Goal: Task Accomplishment & Management: Use online tool/utility

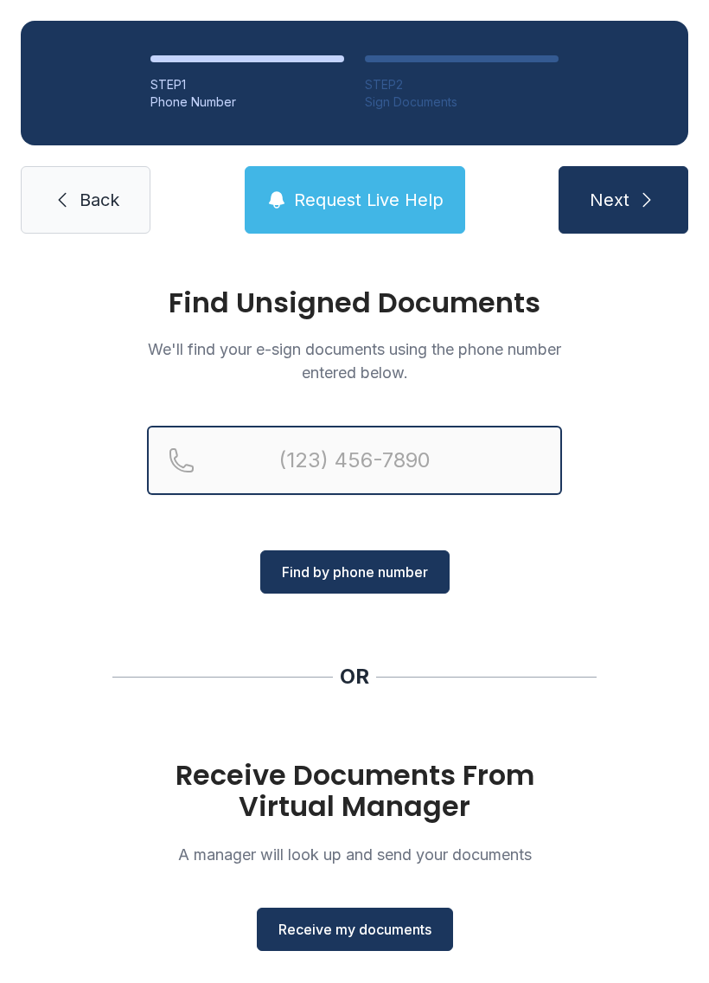
click at [398, 464] on input "Reservation phone number" at bounding box center [354, 460] width 415 height 69
type input "[PHONE_NUMBER]"
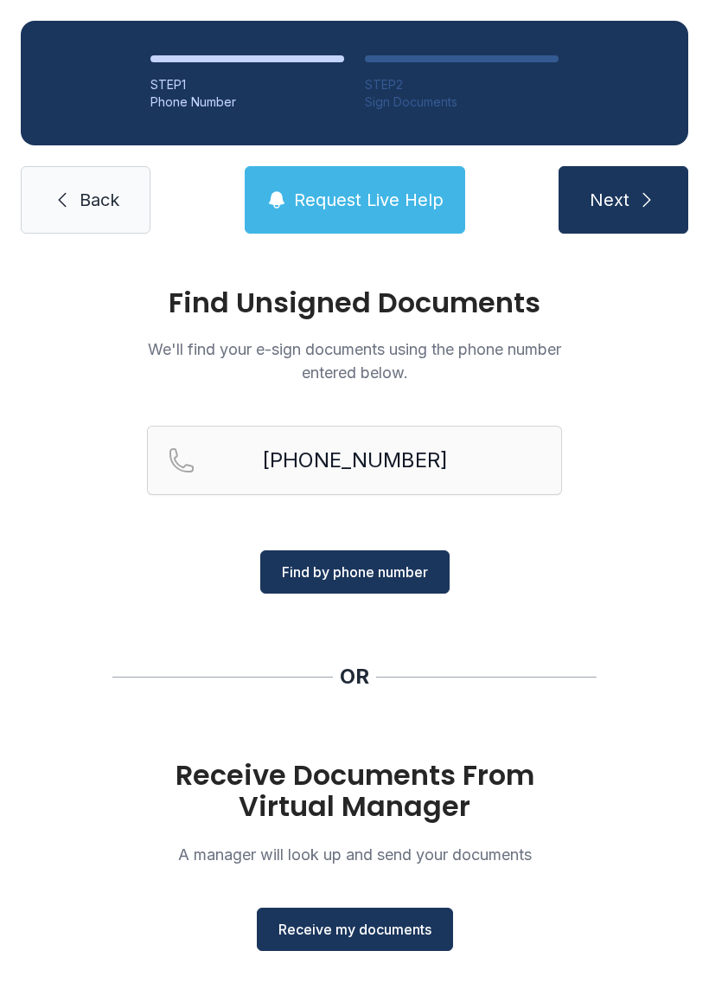
click at [402, 564] on span "Find by phone number" at bounding box center [355, 571] width 146 height 21
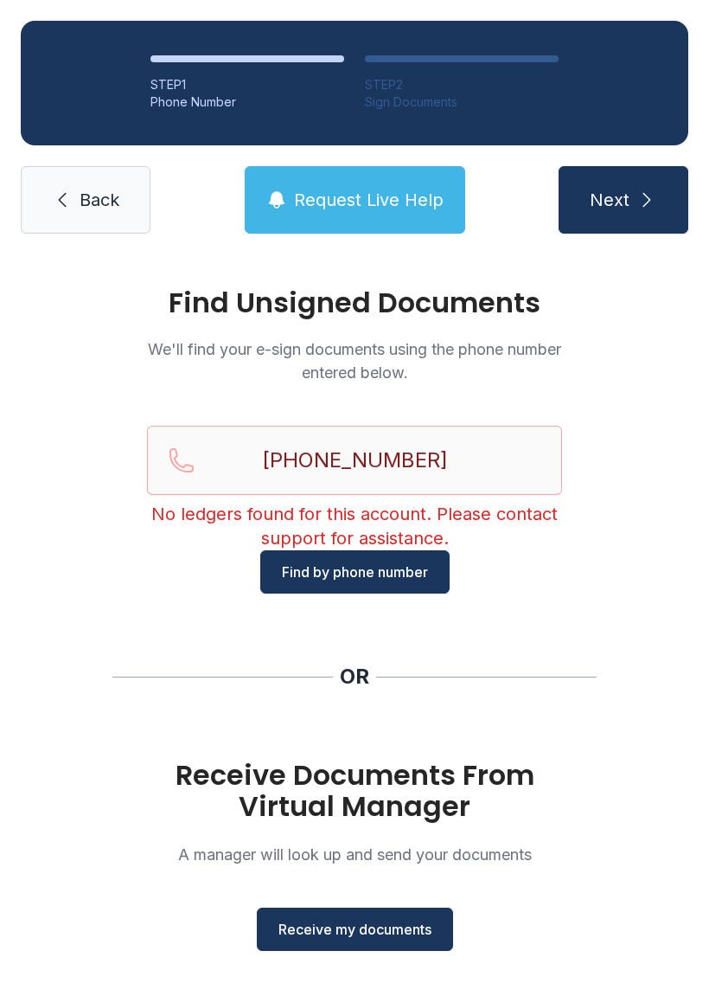
click at [106, 207] on span "Back" at bounding box center [100, 200] width 40 height 24
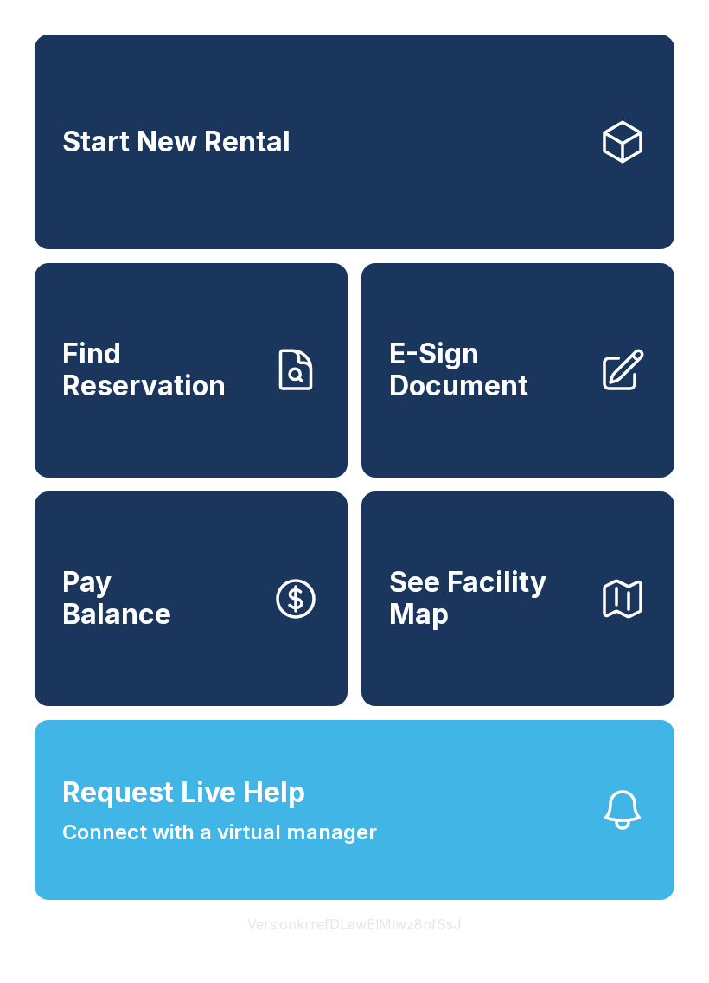
click at [541, 422] on link "E-Sign Document" at bounding box center [518, 370] width 313 height 215
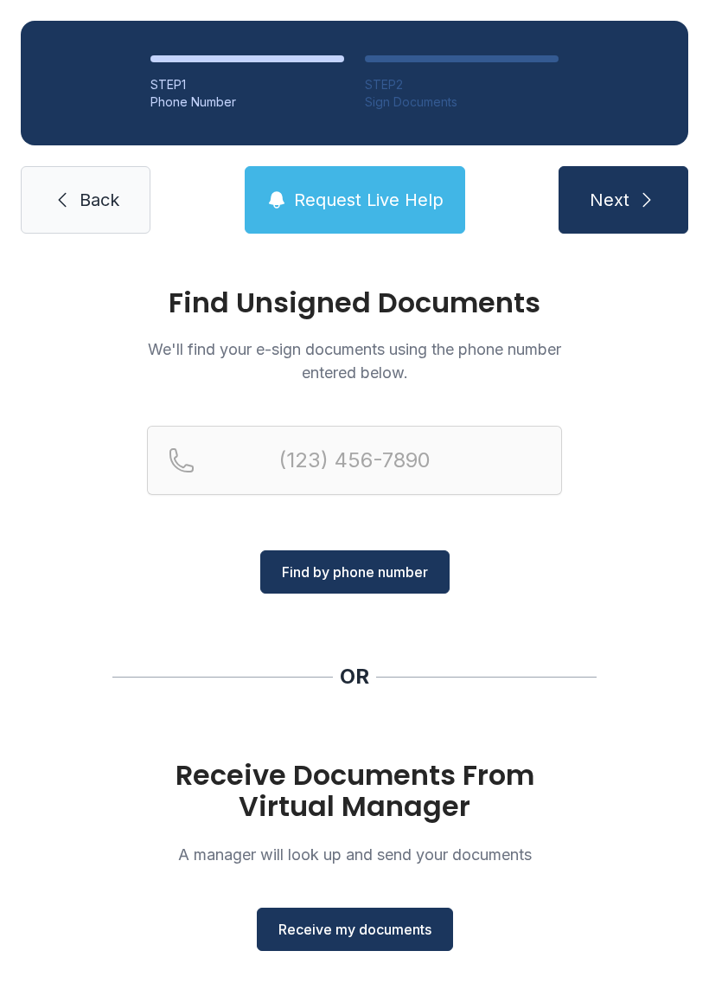
click at [399, 922] on span "Receive my documents" at bounding box center [355, 929] width 153 height 21
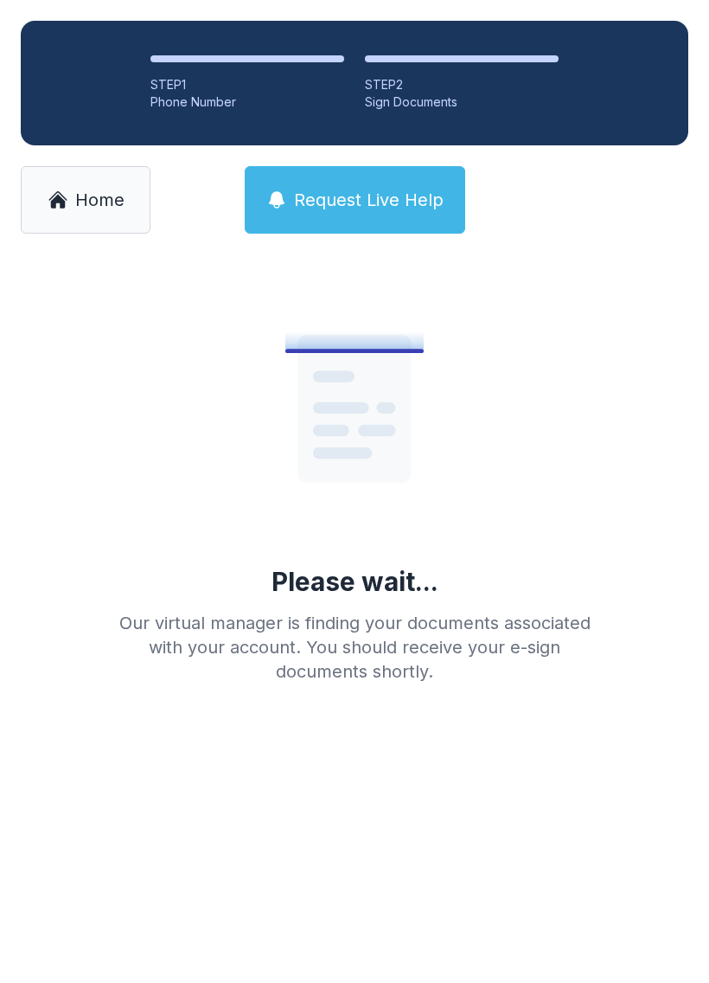
click at [77, 208] on span "Home" at bounding box center [99, 200] width 49 height 24
